Goal: Task Accomplishment & Management: Manage account settings

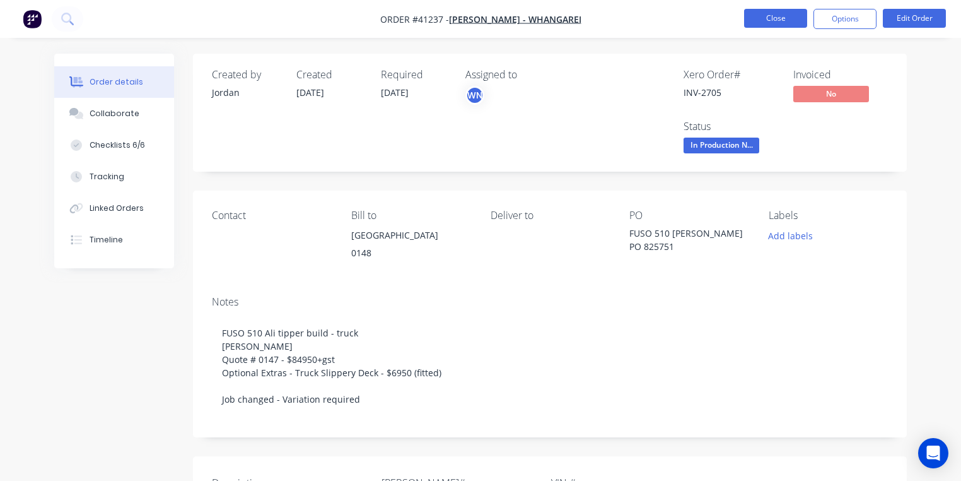
click at [781, 18] on button "Close" at bounding box center [775, 18] width 63 height 19
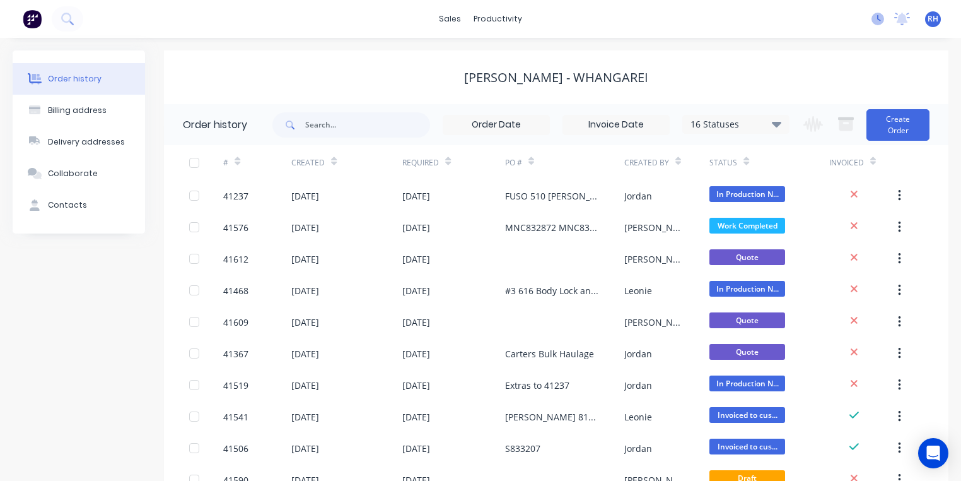
click at [879, 18] on icon at bounding box center [878, 19] width 13 height 13
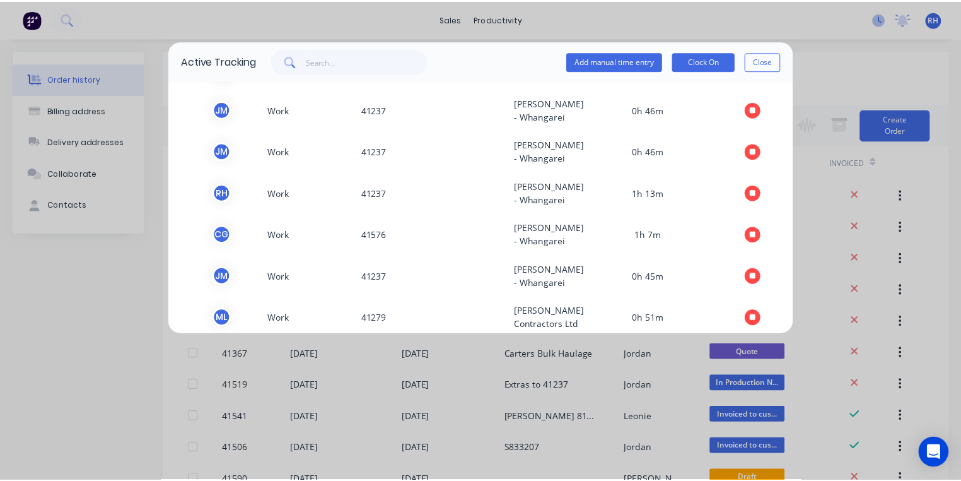
scroll to position [65, 0]
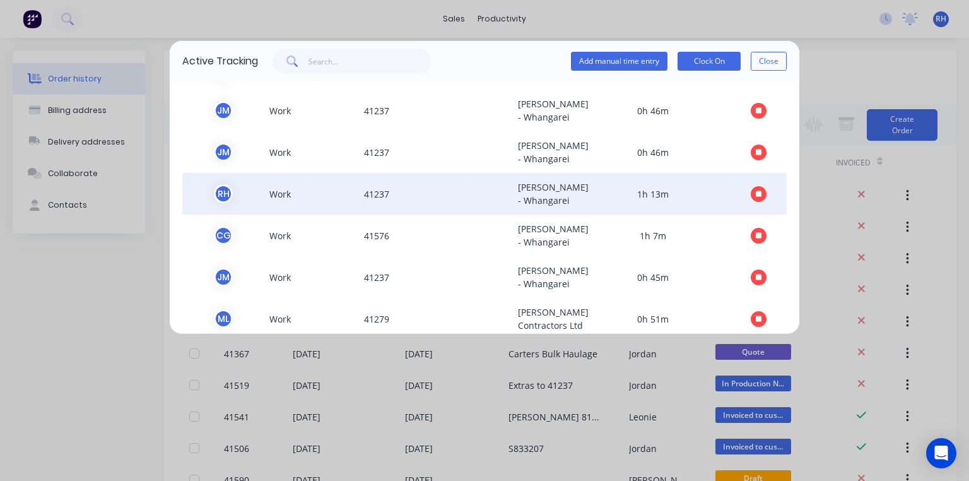
click at [756, 197] on icon "button" at bounding box center [759, 194] width 6 height 6
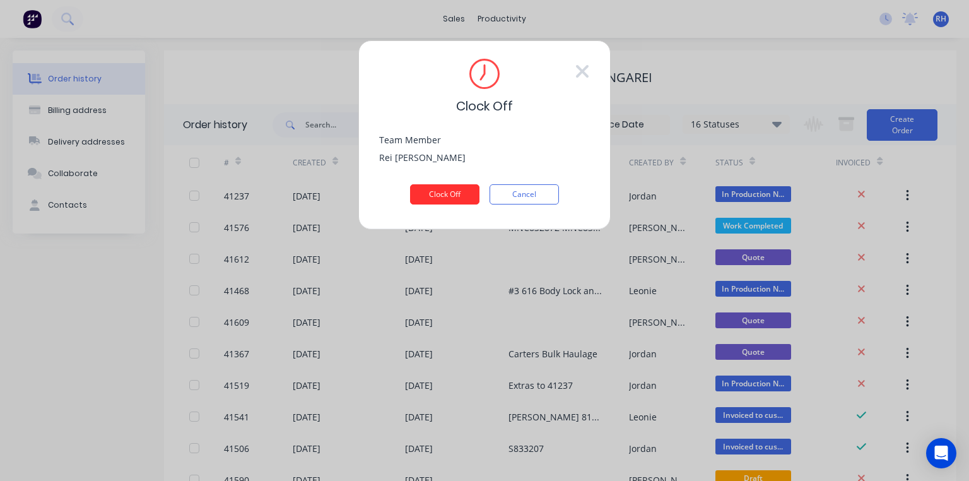
click at [461, 194] on button "Clock Off" at bounding box center [444, 194] width 69 height 20
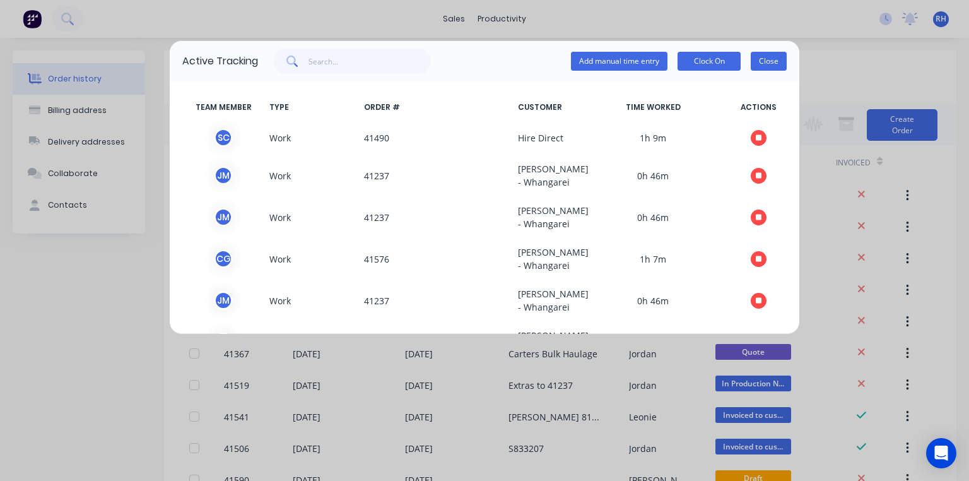
click at [765, 65] on button "Close" at bounding box center [769, 61] width 36 height 19
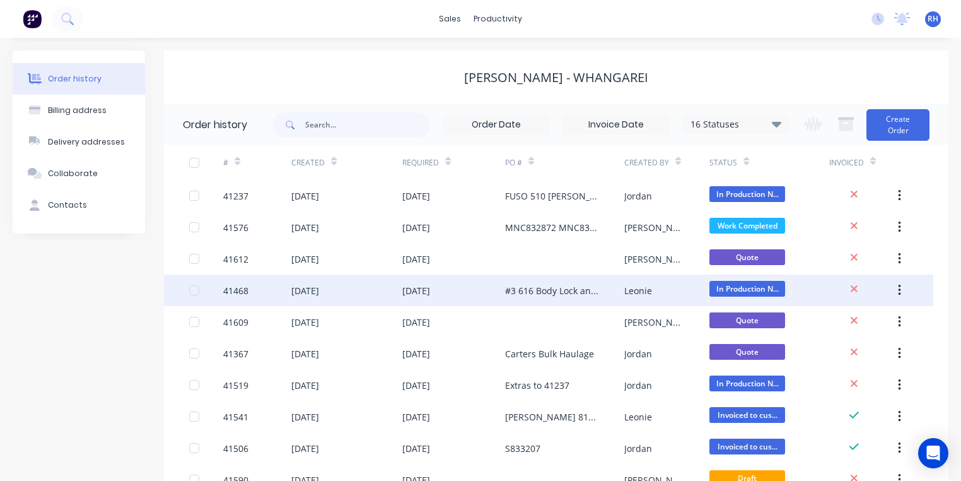
click at [543, 292] on div "#3 616 Body Lock and Load Anchorage - September" at bounding box center [552, 290] width 94 height 13
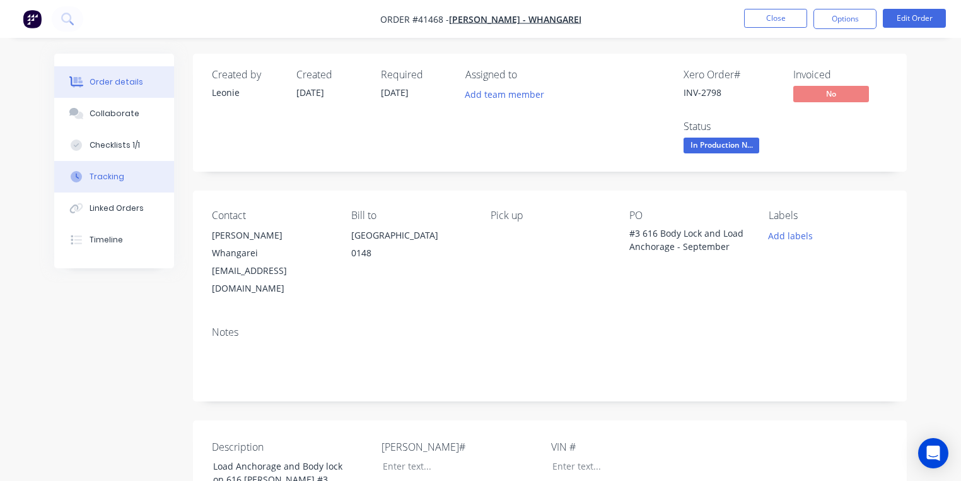
click at [129, 175] on button "Tracking" at bounding box center [114, 177] width 120 height 32
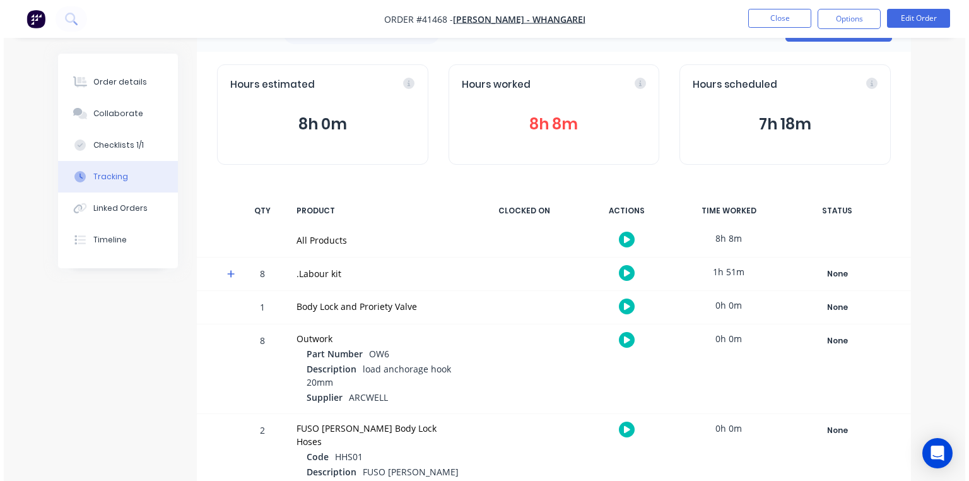
scroll to position [102, 0]
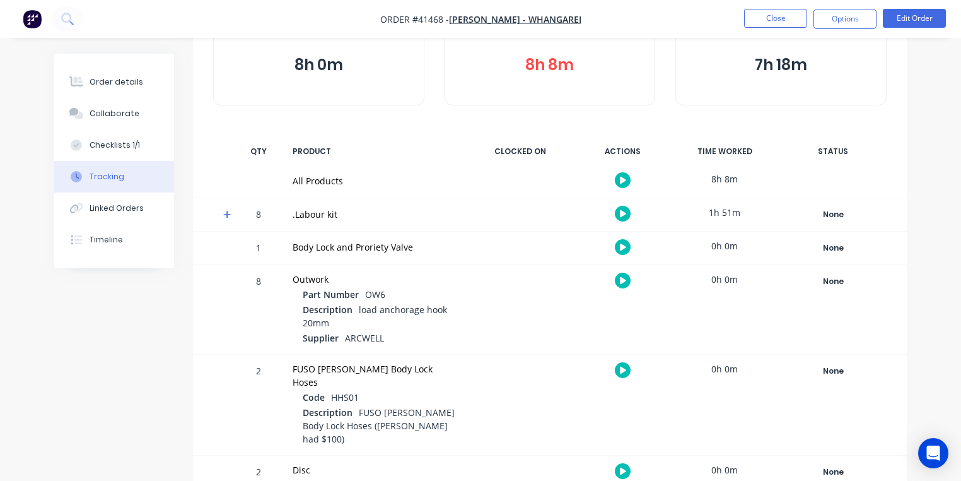
click at [230, 215] on icon at bounding box center [227, 214] width 8 height 9
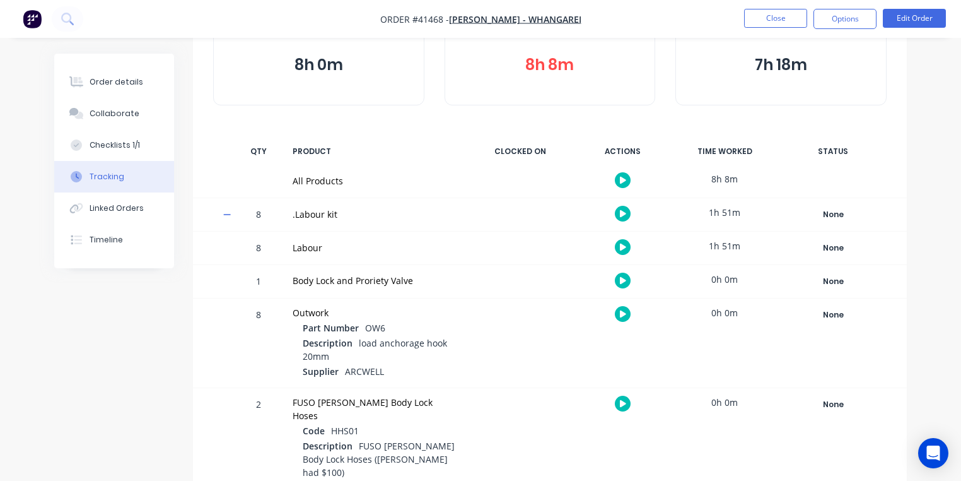
click at [623, 246] on icon "button" at bounding box center [623, 247] width 6 height 7
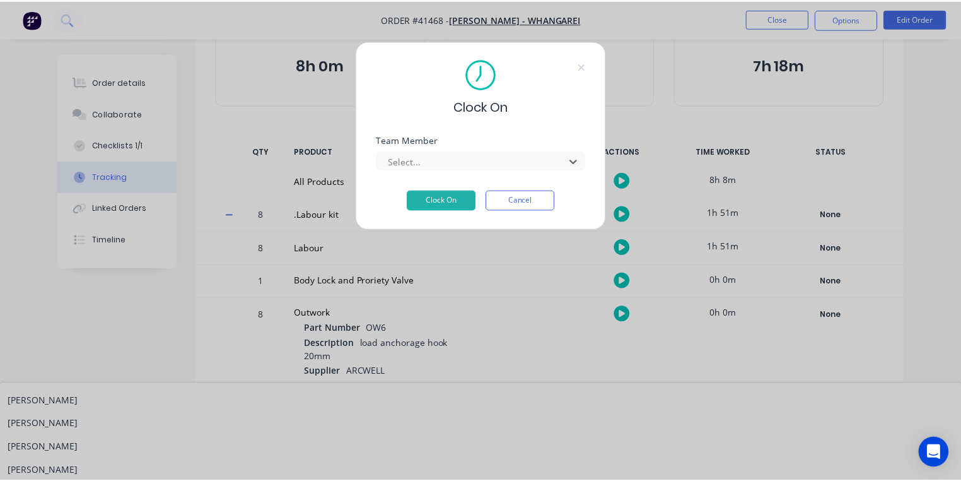
scroll to position [253, 0]
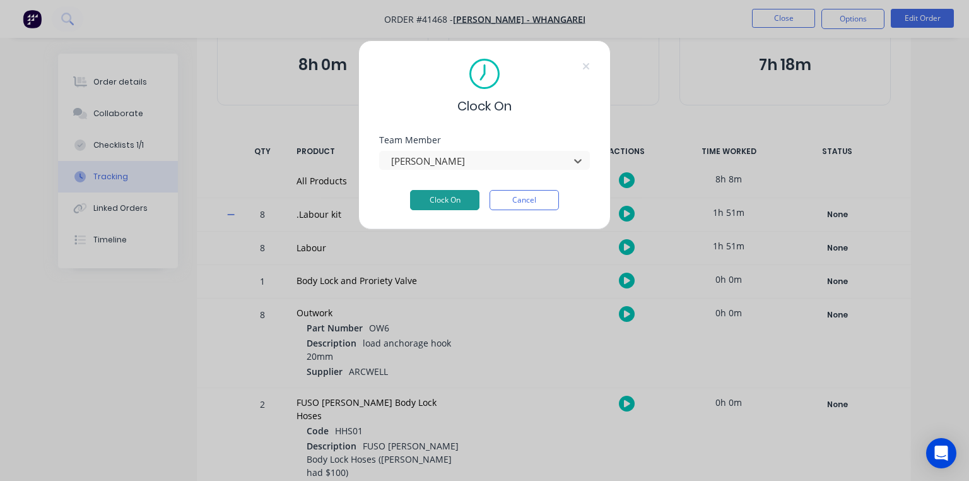
click at [463, 200] on button "Clock On" at bounding box center [444, 200] width 69 height 20
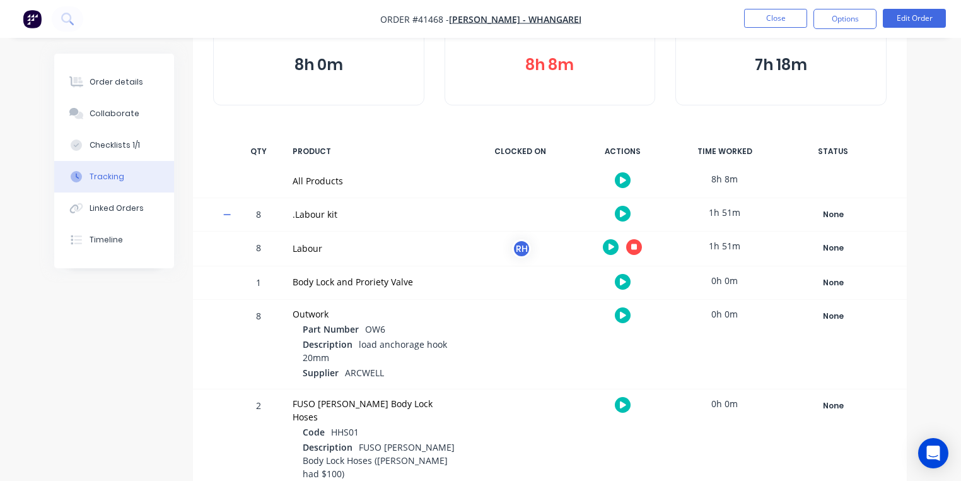
scroll to position [82, 0]
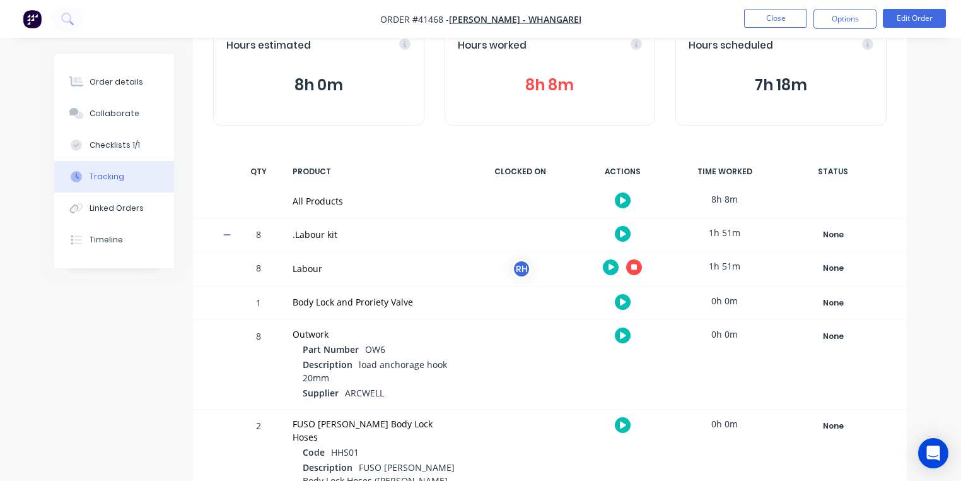
click at [551, 93] on button "8h 8m" at bounding box center [550, 85] width 185 height 24
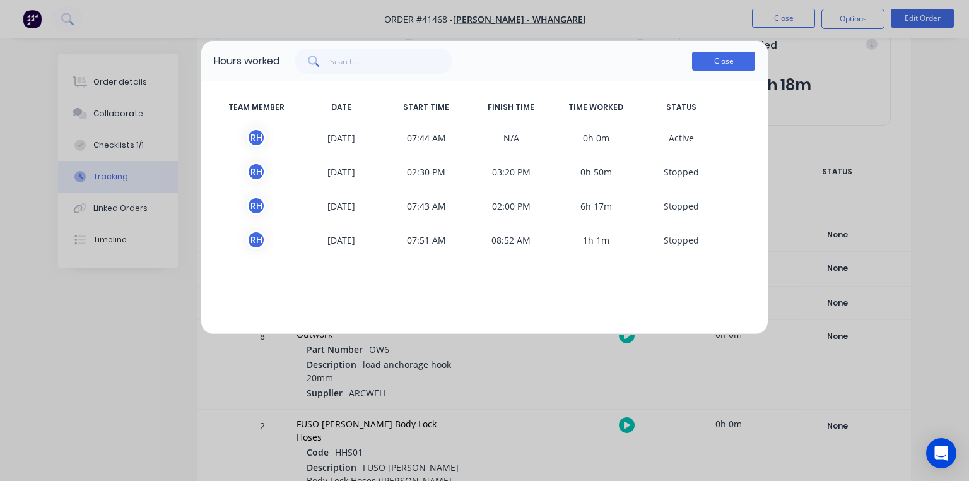
click at [732, 66] on button "Close" at bounding box center [723, 61] width 63 height 19
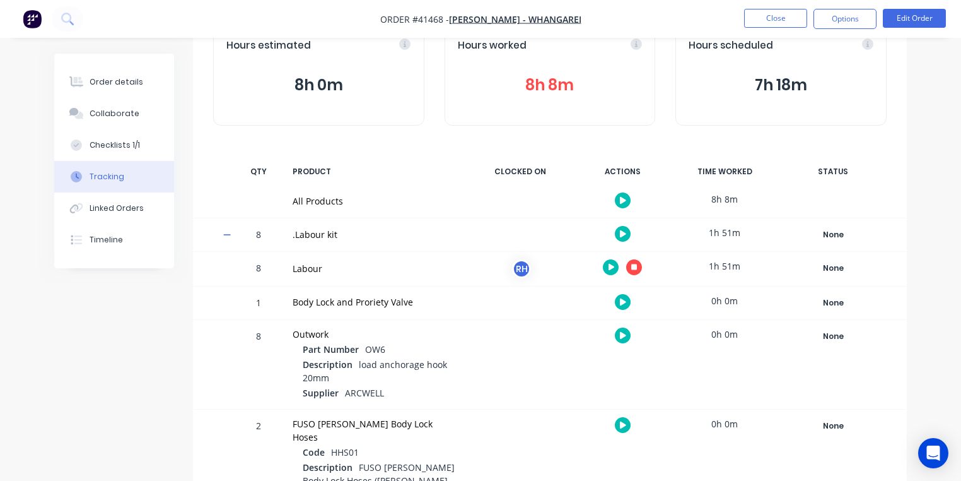
click at [559, 109] on div "Hours worked 8h 8m" at bounding box center [550, 75] width 211 height 100
click at [558, 83] on button "8h 8m" at bounding box center [550, 85] width 185 height 24
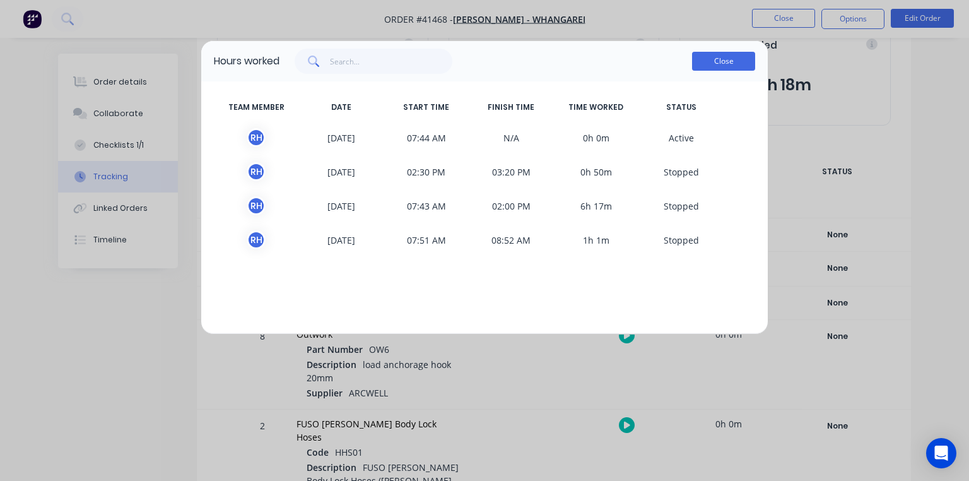
click at [734, 66] on button "Close" at bounding box center [723, 61] width 63 height 19
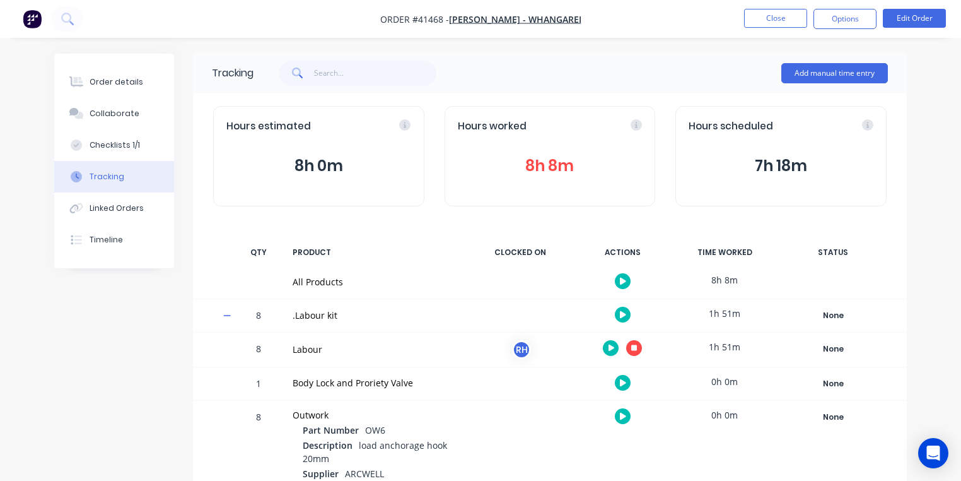
scroll to position [1, 0]
click at [141, 145] on button "Checklists 1/1" at bounding box center [114, 145] width 120 height 32
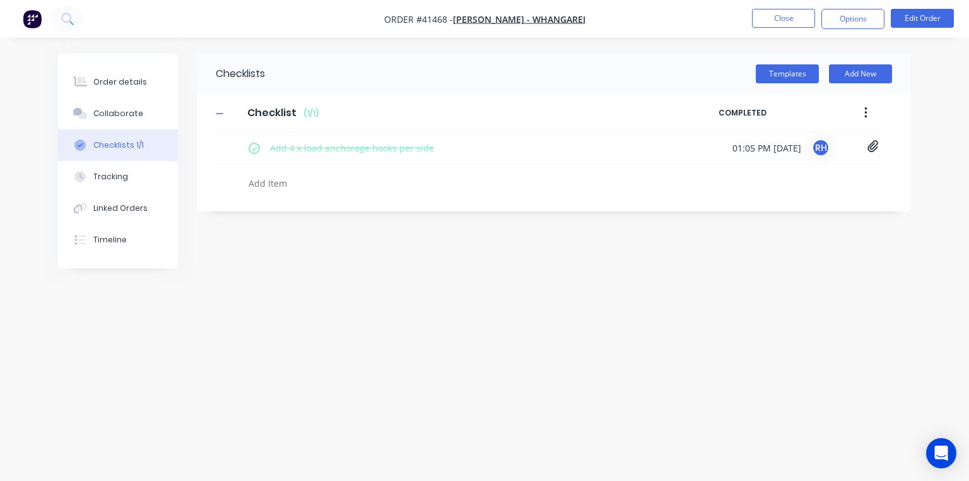
type textarea "x"
click at [129, 85] on div "Order details" at bounding box center [120, 81] width 54 height 11
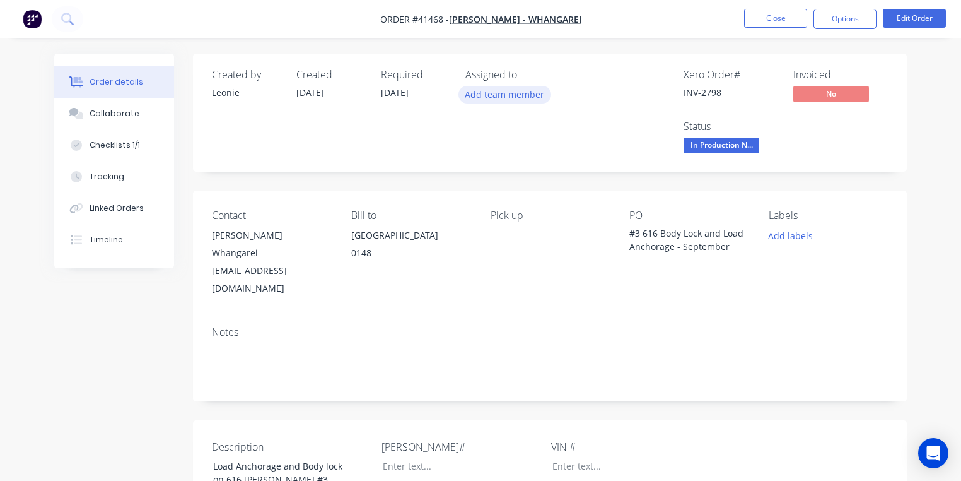
click at [518, 98] on button "Add team member" at bounding box center [505, 94] width 93 height 17
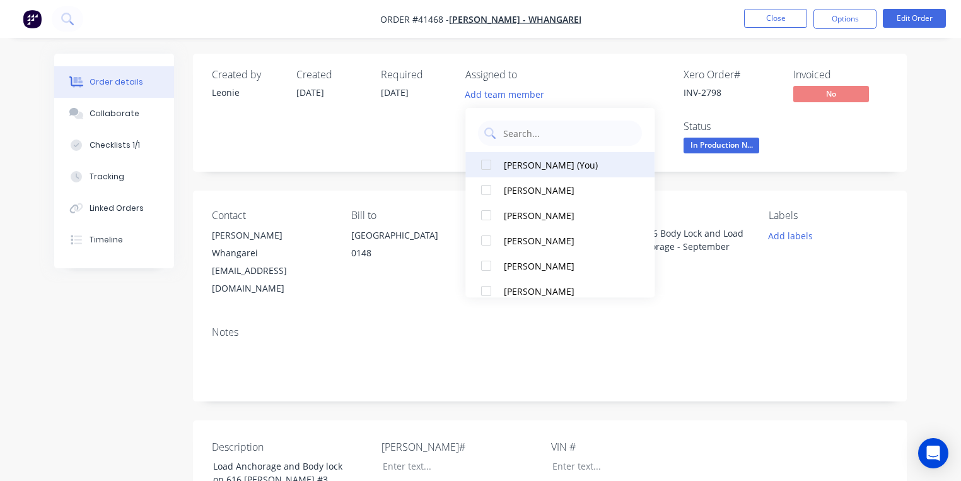
click at [486, 161] on div at bounding box center [486, 164] width 25 height 25
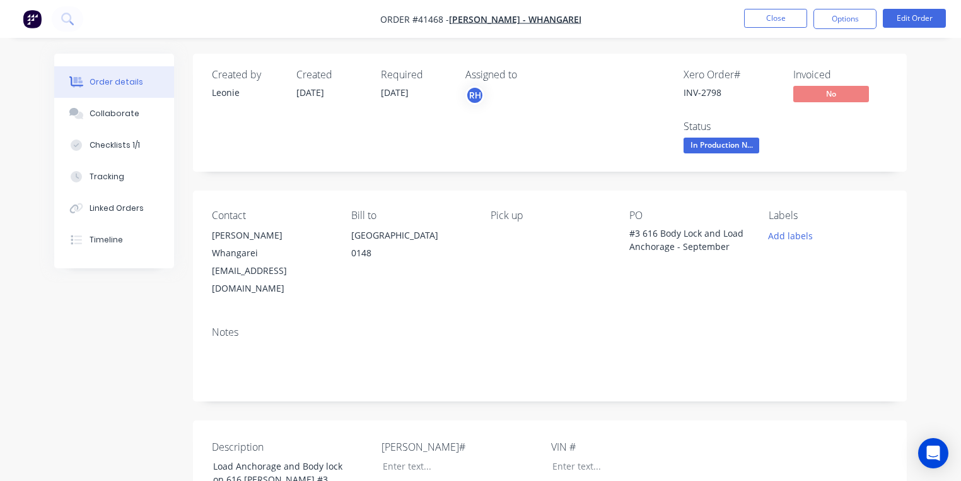
click at [411, 132] on div "Required [DATE]" at bounding box center [415, 113] width 69 height 88
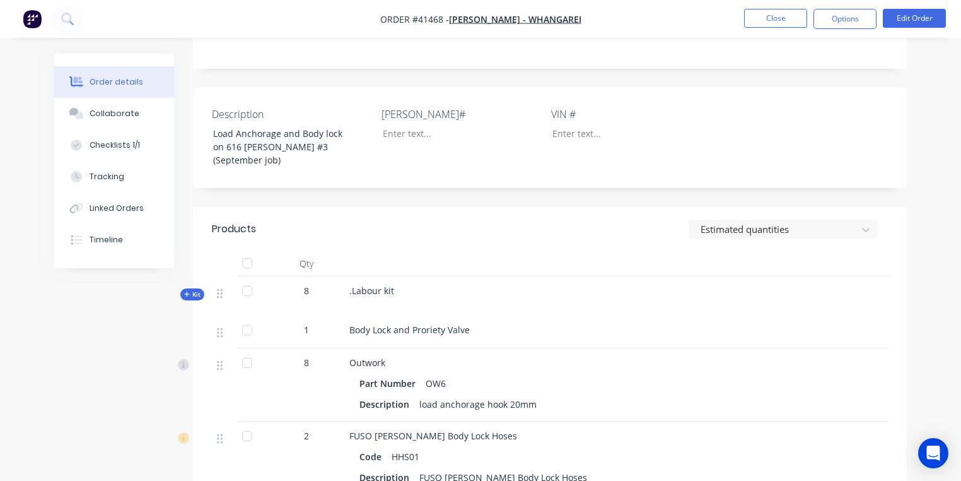
scroll to position [305, 0]
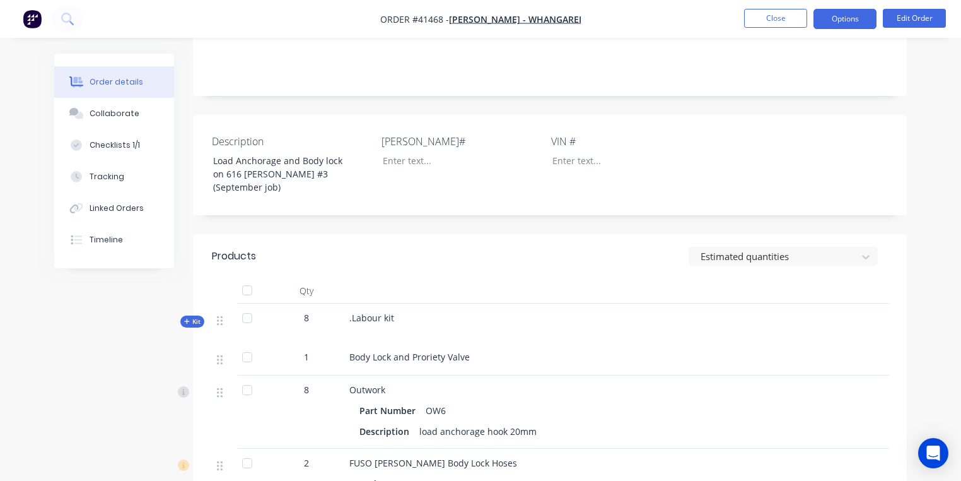
click at [847, 25] on button "Options" at bounding box center [845, 19] width 63 height 20
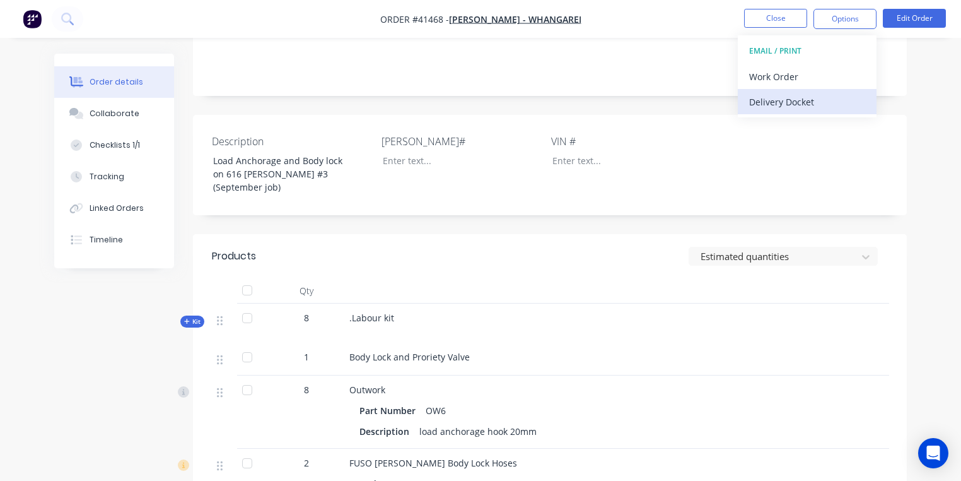
click at [804, 99] on div "Delivery Docket" at bounding box center [808, 102] width 116 height 18
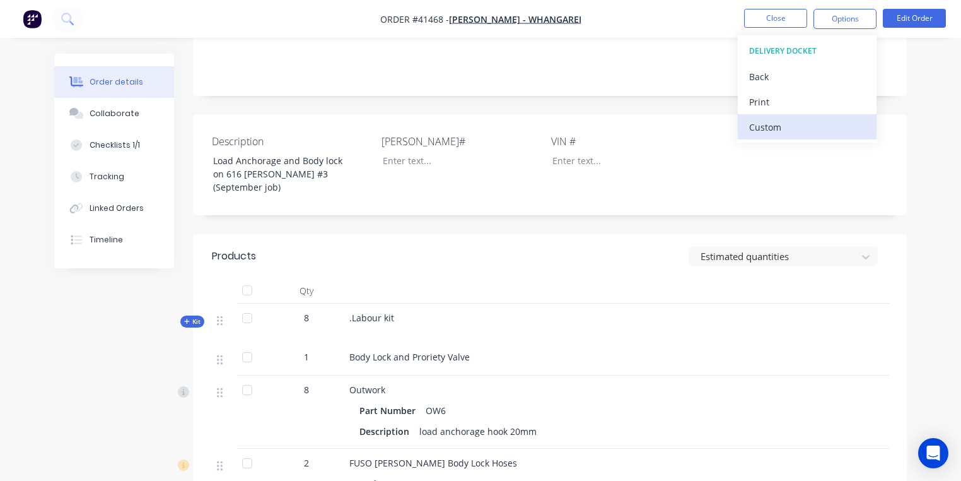
click at [770, 125] on div "Custom" at bounding box center [808, 127] width 116 height 18
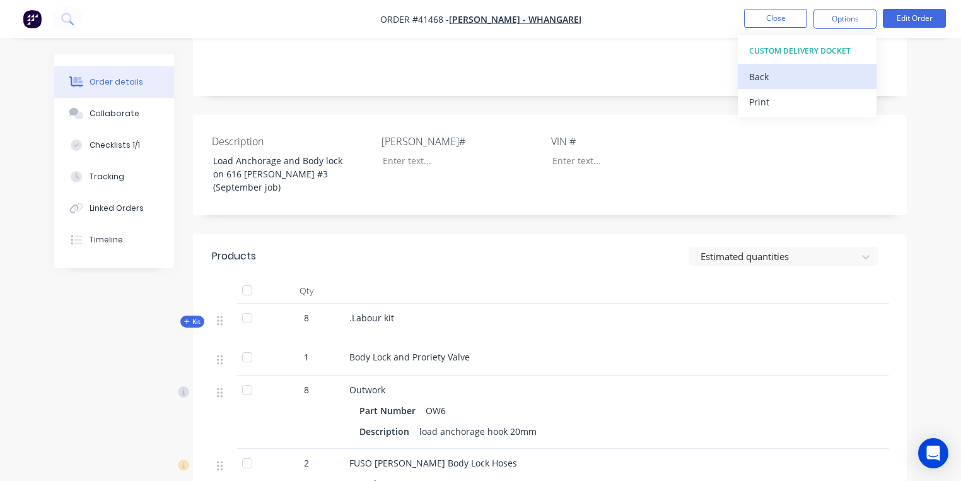
click at [757, 76] on div "Back" at bounding box center [808, 77] width 116 height 18
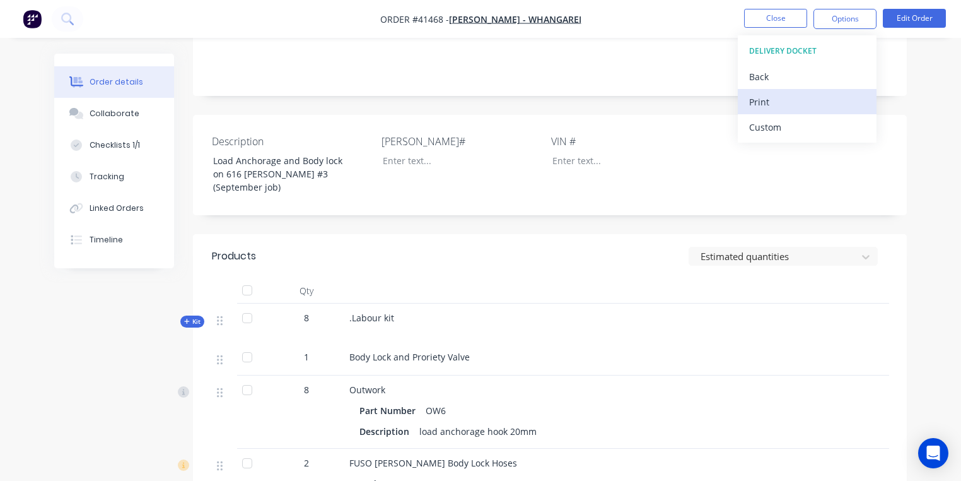
click at [769, 100] on div "Print" at bounding box center [808, 102] width 116 height 18
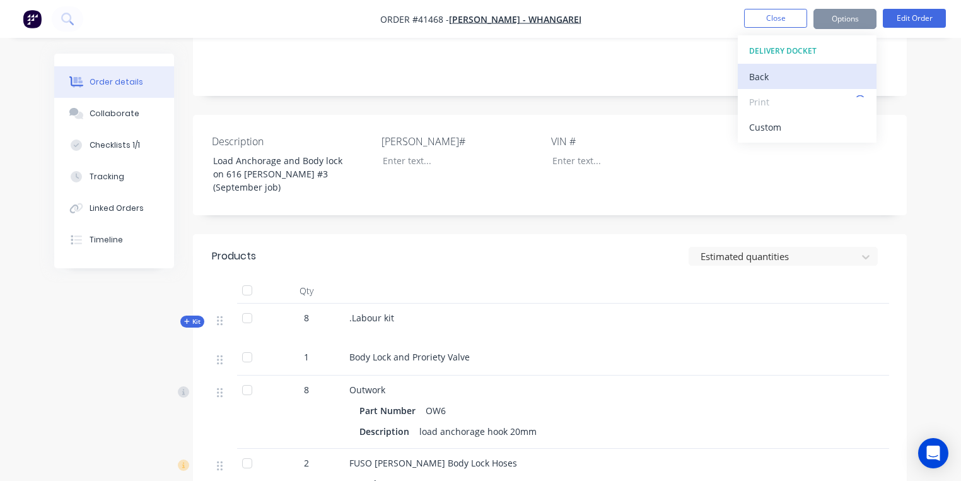
click at [764, 70] on div "Back" at bounding box center [808, 77] width 116 height 18
click at [36, 23] on img "button" at bounding box center [32, 18] width 19 height 19
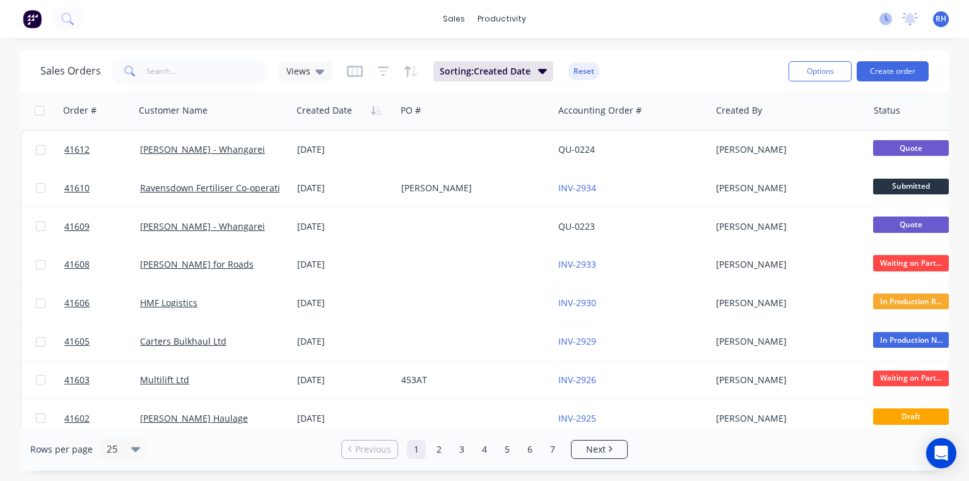
click at [886, 18] on icon at bounding box center [885, 19] width 13 height 13
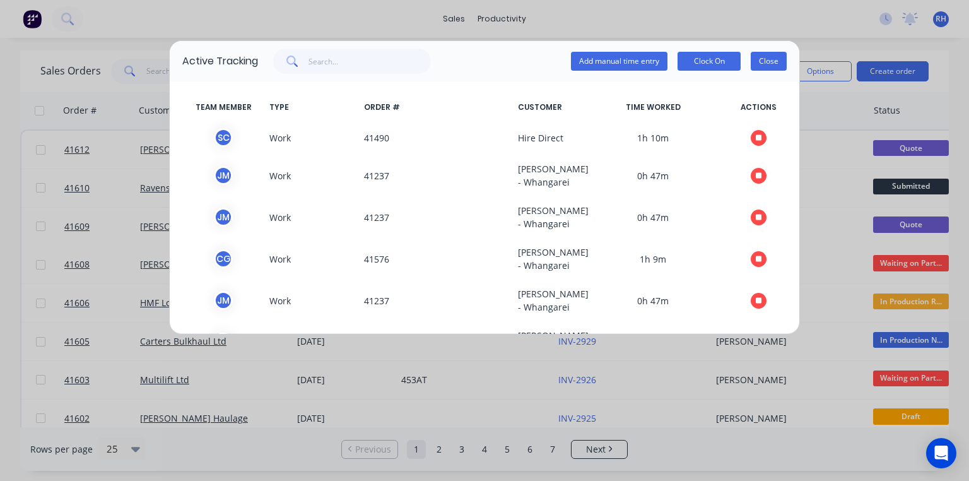
click at [776, 61] on button "Close" at bounding box center [769, 61] width 36 height 19
